Goal: Find specific page/section: Find specific page/section

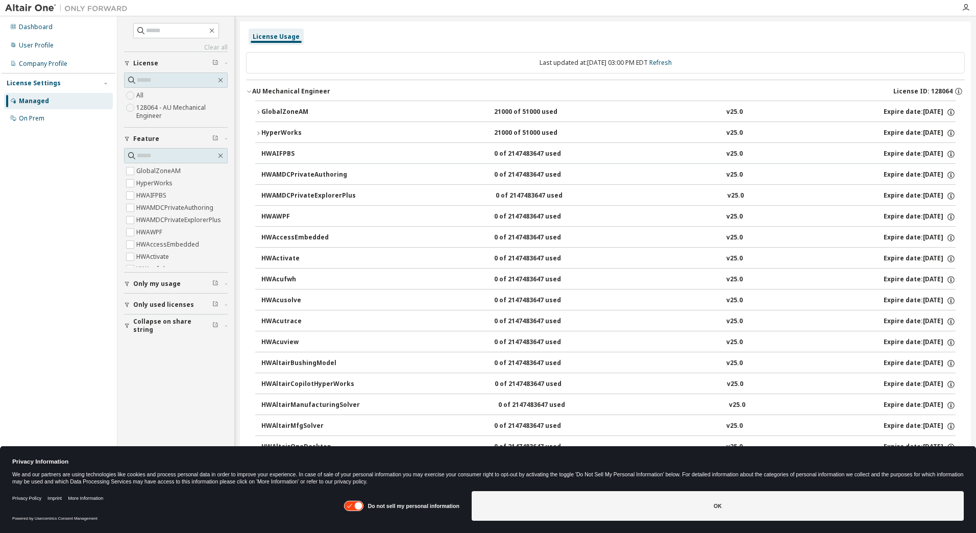
click at [264, 134] on div "HyperWorks" at bounding box center [307, 133] width 92 height 9
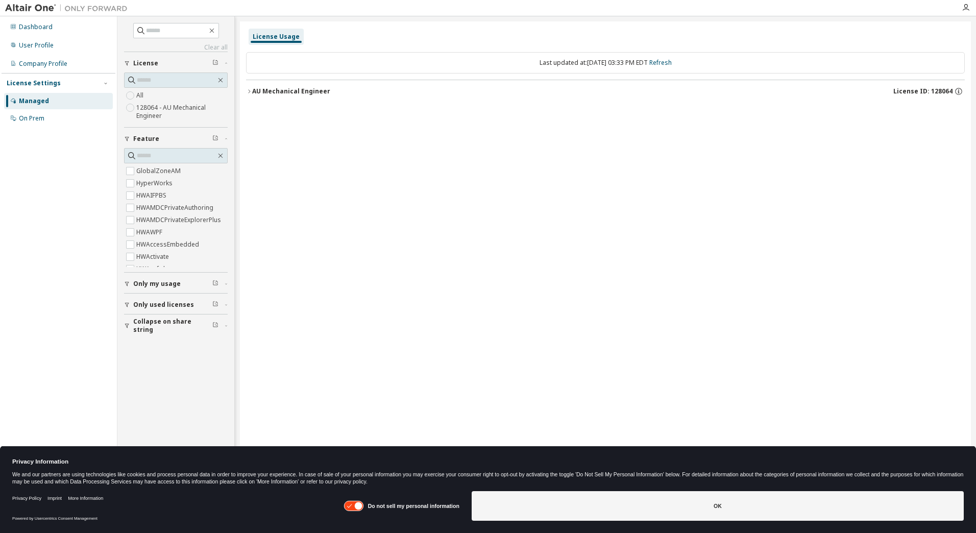
click at [279, 103] on div "Last updated at: [DATE] 03:33 PM EDT Refresh AU Mechanical Engineer License ID:…" at bounding box center [605, 77] width 719 height 63
click at [278, 93] on div "AU Mechanical Engineer" at bounding box center [291, 91] width 78 height 8
